Goal: Transaction & Acquisition: Subscribe to service/newsletter

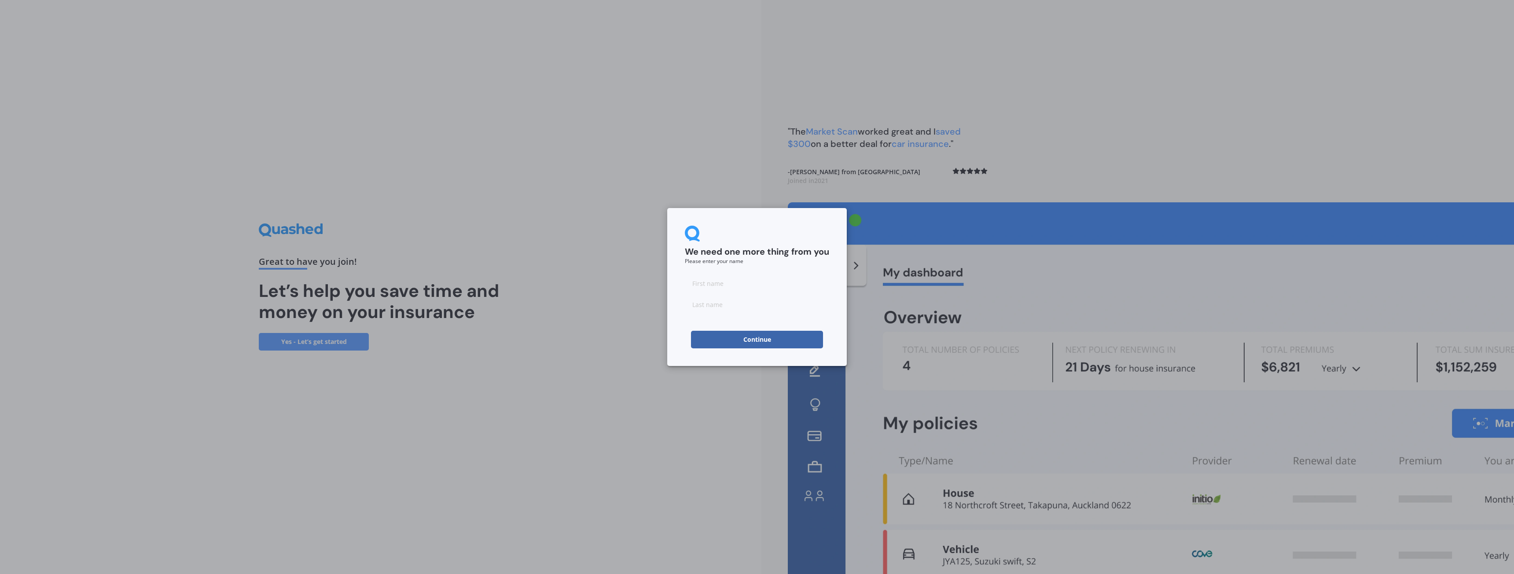
click at [752, 286] on input at bounding box center [757, 284] width 144 height 18
type input "[PERSON_NAME]"
click at [719, 308] on input at bounding box center [757, 305] width 144 height 18
type input "Yeoh"
click at [750, 341] on button "Continue" at bounding box center [757, 340] width 132 height 18
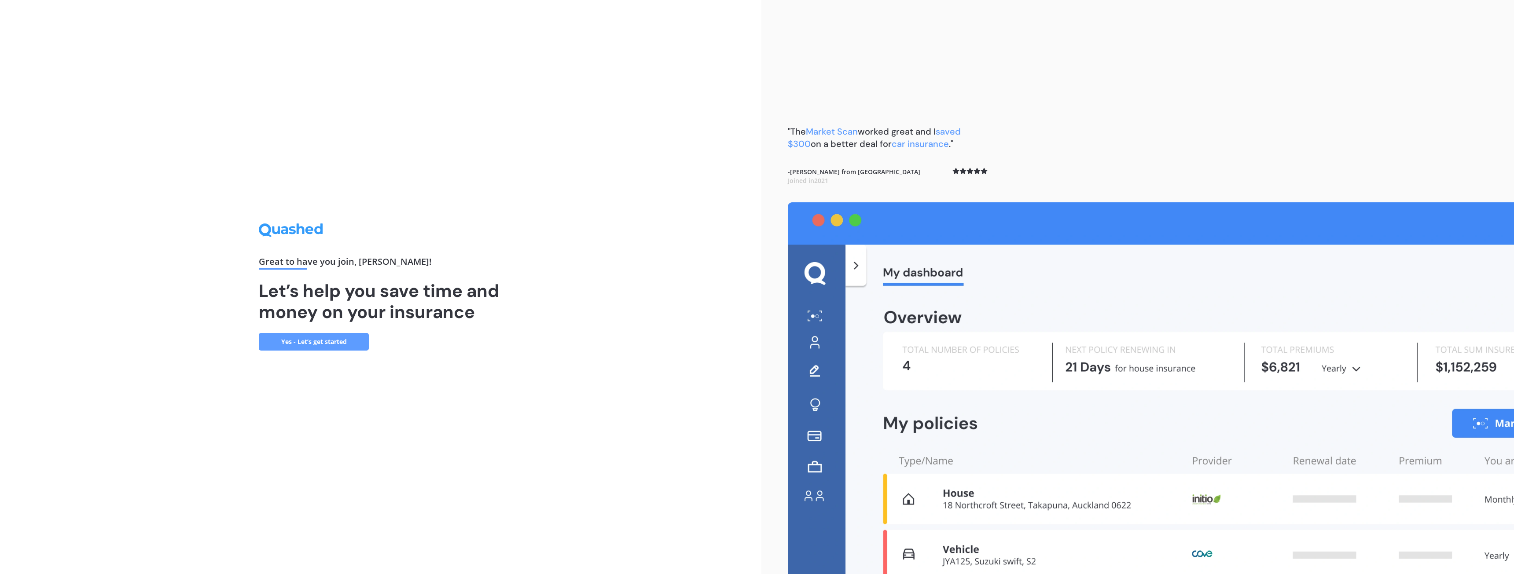
click at [346, 347] on link "Yes - Let’s get started" at bounding box center [314, 342] width 110 height 18
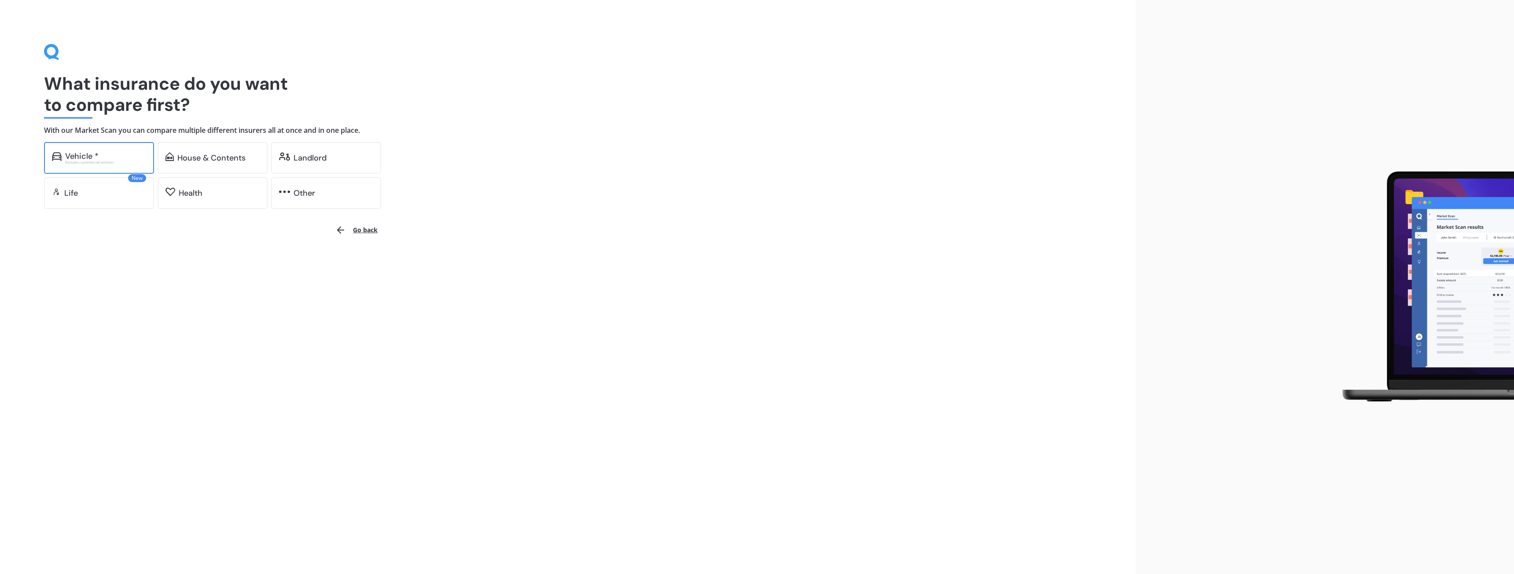
click at [127, 157] on div "Vehicle *" at bounding box center [105, 156] width 81 height 9
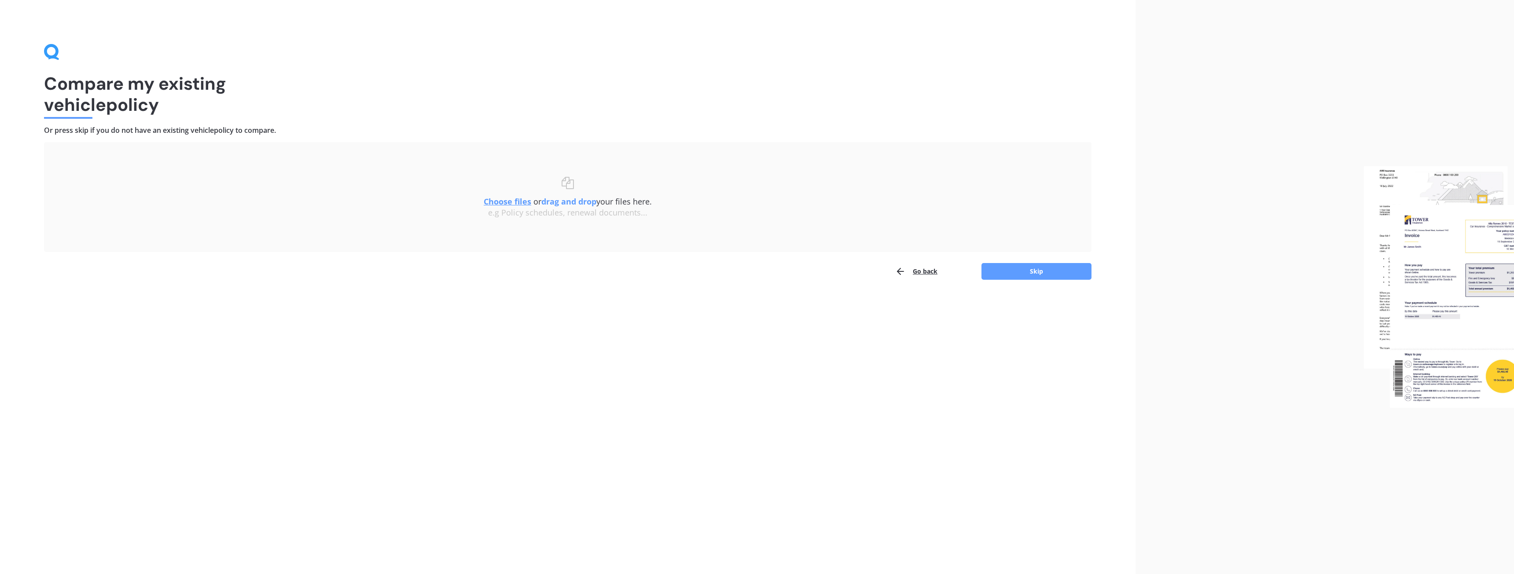
click at [937, 273] on button "Go back" at bounding box center [916, 272] width 42 height 18
